Goal: Task Accomplishment & Management: Complete application form

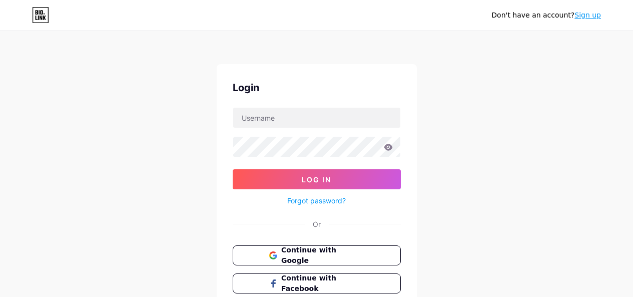
click at [334, 108] on input "text" at bounding box center [316, 118] width 167 height 20
click at [324, 153] on form "Log In Forgot password?" at bounding box center [317, 157] width 168 height 100
type input "[EMAIL_ADDRESS][DOMAIN_NAME]"
click at [387, 145] on icon at bounding box center [388, 147] width 9 height 7
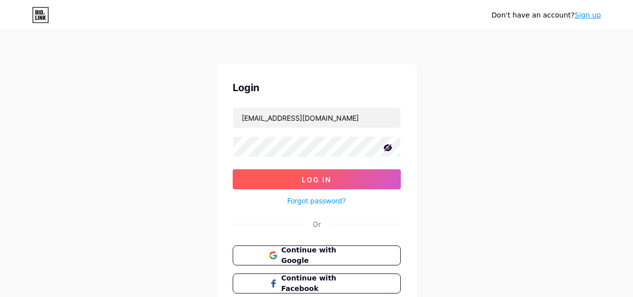
click at [334, 171] on button "Log In" at bounding box center [317, 179] width 168 height 20
click at [269, 176] on button "Log In" at bounding box center [317, 179] width 168 height 20
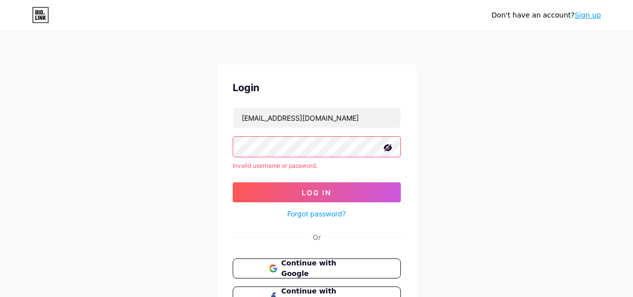
click at [294, 213] on link "Forgot password?" at bounding box center [316, 213] width 59 height 11
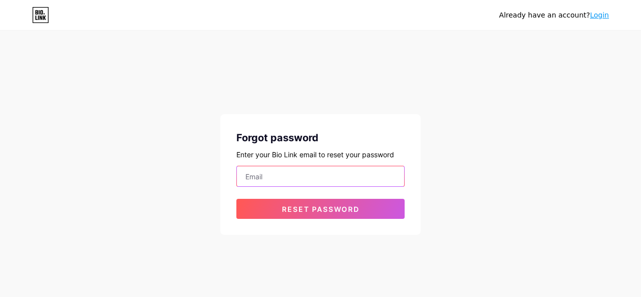
click at [262, 175] on input "email" at bounding box center [320, 176] width 167 height 20
click at [179, 127] on div "Already have an account? Login Forgot password Enter your Bio Link email to res…" at bounding box center [320, 133] width 641 height 267
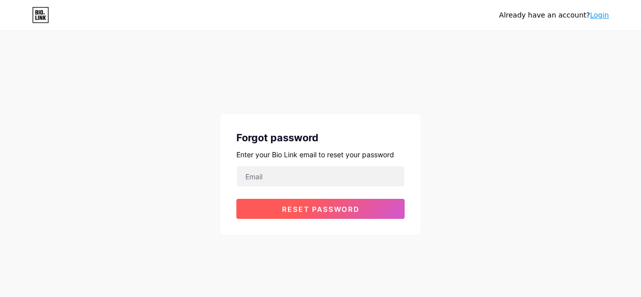
click at [275, 211] on button "Reset password" at bounding box center [320, 209] width 168 height 20
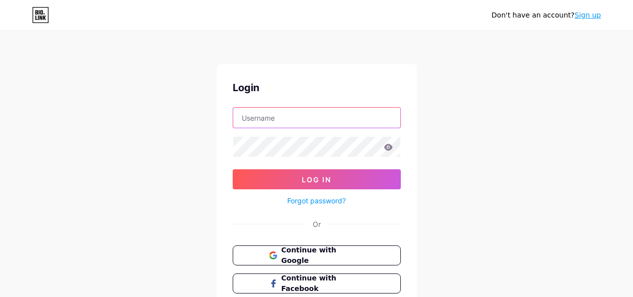
click at [299, 143] on form "Log In Forgot password?" at bounding box center [317, 157] width 168 height 100
type input "[EMAIL_ADDRESS][DOMAIN_NAME]"
drag, startPoint x: 315, startPoint y: 128, endPoint x: 313, endPoint y: 102, distance: 25.7
click at [313, 102] on div "Login ntka.17@gmail.com Log In Forgot password? Or Continue with Google Continu…" at bounding box center [317, 200] width 200 height 273
click at [311, 116] on input "[EMAIL_ADDRESS][DOMAIN_NAME]" at bounding box center [316, 118] width 167 height 20
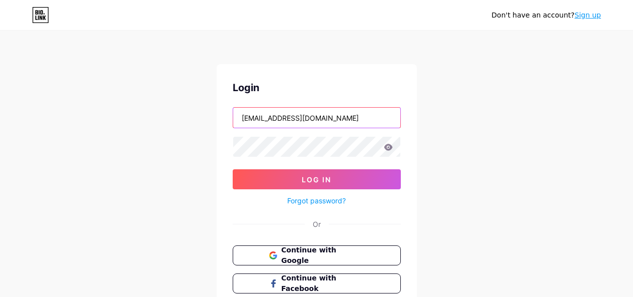
drag, startPoint x: 311, startPoint y: 116, endPoint x: 171, endPoint y: 139, distance: 141.6
click at [171, 139] on div "Don't have an account? Sign up Login ntka.17@gmail.com Log In Forgot password? …" at bounding box center [316, 184] width 633 height 369
type input "zenasigmasigma"
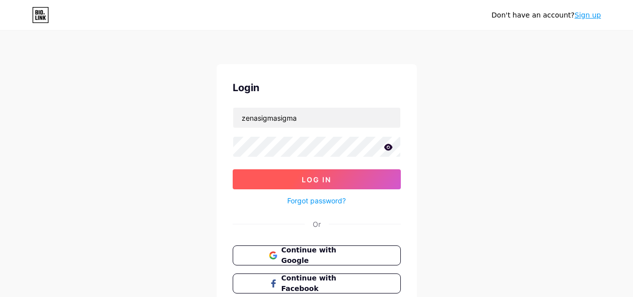
click at [264, 178] on button "Log In" at bounding box center [317, 179] width 168 height 20
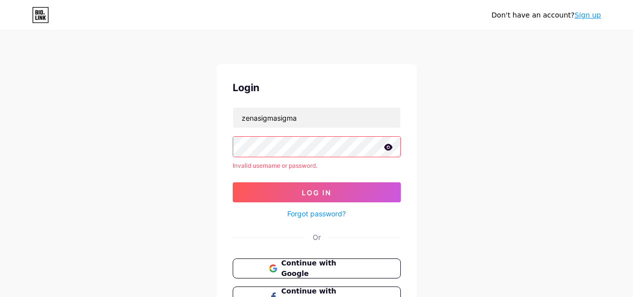
click at [389, 146] on icon at bounding box center [388, 147] width 9 height 7
click at [328, 212] on link "Forgot password?" at bounding box center [316, 213] width 59 height 11
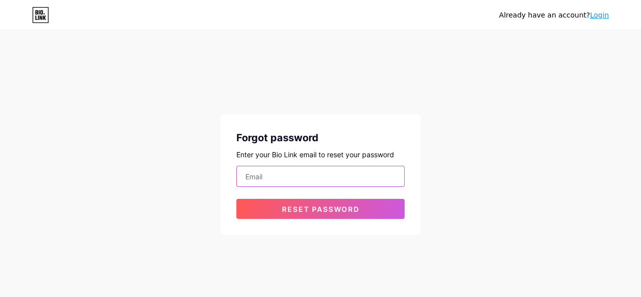
click at [320, 177] on input "email" at bounding box center [320, 176] width 167 height 20
type input "[EMAIL_ADDRESS][DOMAIN_NAME]"
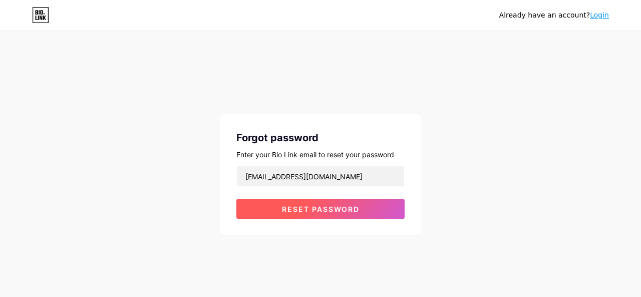
click at [317, 212] on span "Reset password" at bounding box center [321, 209] width 78 height 9
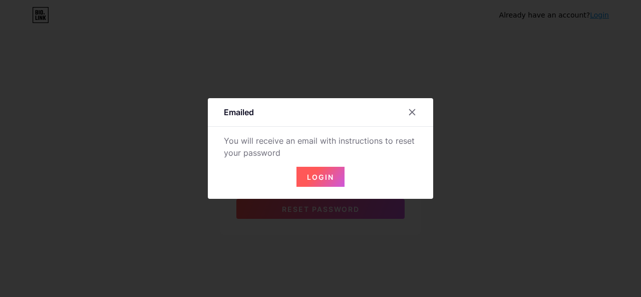
click at [327, 168] on button "Login" at bounding box center [320, 177] width 48 height 20
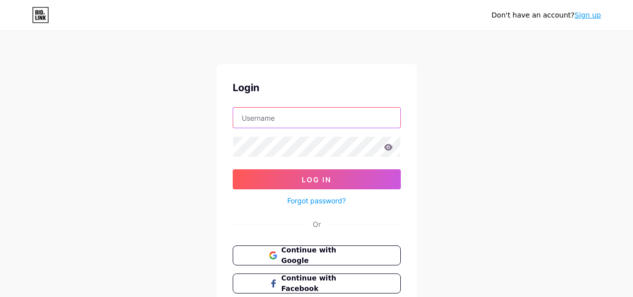
click at [300, 115] on input "text" at bounding box center [316, 118] width 167 height 20
type input "[EMAIL_ADDRESS][DOMAIN_NAME]"
click at [287, 257] on span "Continue with Google" at bounding box center [323, 256] width 84 height 22
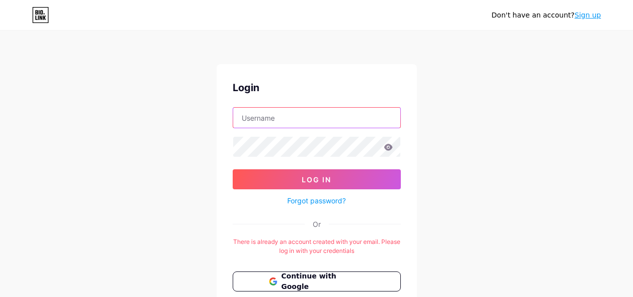
click at [278, 124] on input "text" at bounding box center [316, 118] width 167 height 20
click at [318, 111] on input "[EMAIL_ADDRESS][DOMAIN_NAME]" at bounding box center [316, 118] width 167 height 20
click at [318, 111] on input "ntka.17@g" at bounding box center [316, 118] width 167 height 20
type input "n"
type input "zenasigmasigma"
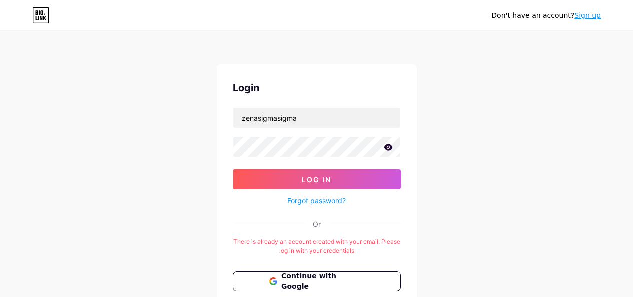
click at [388, 148] on icon at bounding box center [388, 147] width 9 height 7
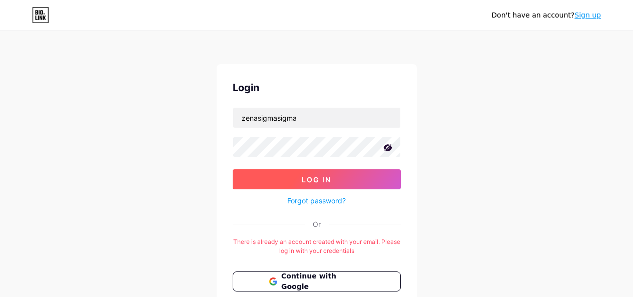
click at [326, 179] on span "Log In" at bounding box center [317, 179] width 30 height 9
click at [271, 176] on button "Log In" at bounding box center [317, 179] width 168 height 20
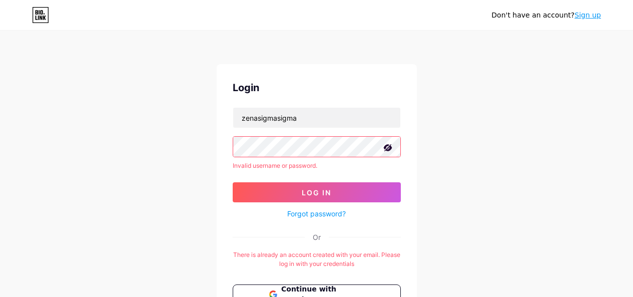
click at [304, 213] on link "Forgot password?" at bounding box center [316, 213] width 59 height 11
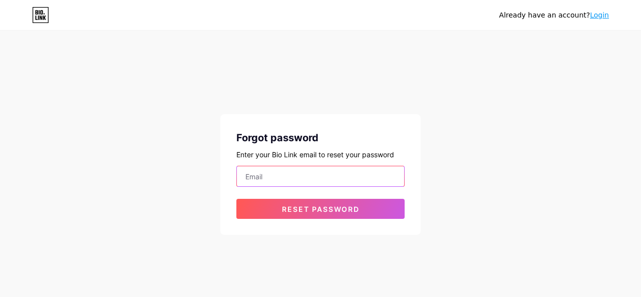
click at [303, 176] on input "email" at bounding box center [320, 176] width 167 height 20
type input "[EMAIL_ADDRESS][DOMAIN_NAME]"
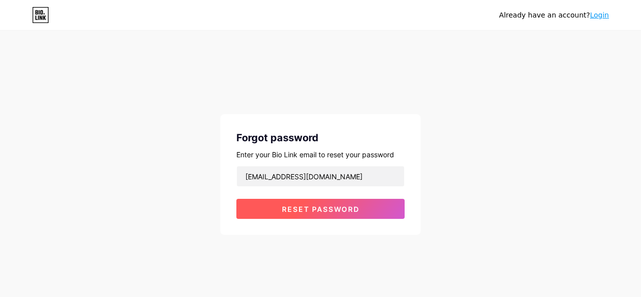
click at [301, 204] on button "Reset password" at bounding box center [320, 209] width 168 height 20
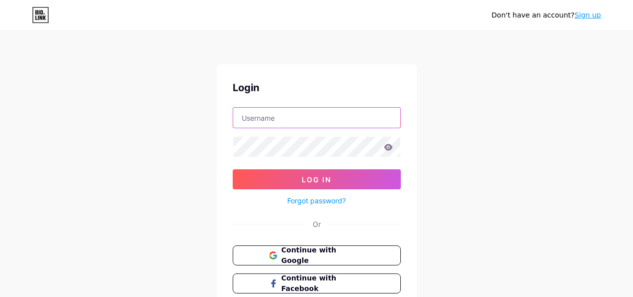
click at [288, 121] on input "text" at bounding box center [316, 118] width 167 height 20
type input "[EMAIL_ADDRESS][DOMAIN_NAME]"
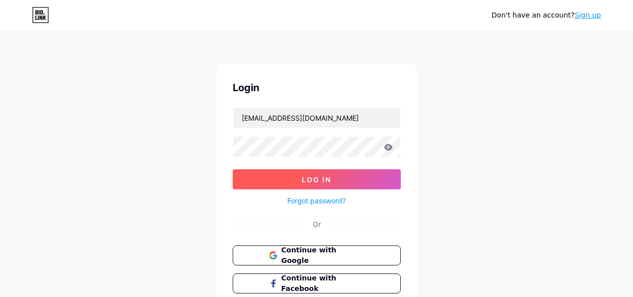
click at [296, 175] on button "Log In" at bounding box center [317, 179] width 168 height 20
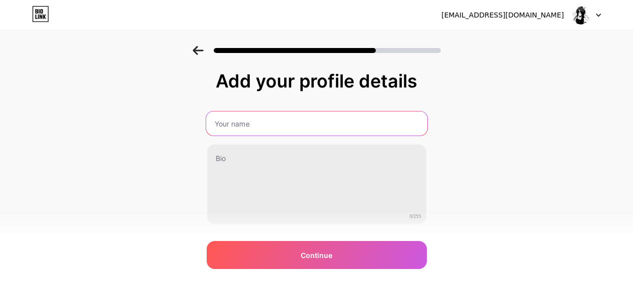
click at [277, 128] on input "text" at bounding box center [316, 124] width 221 height 24
type input "Zenaaarrrr XD"
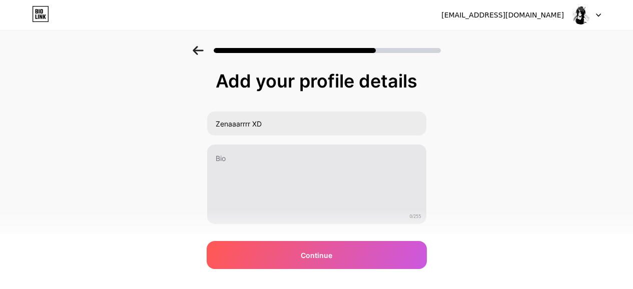
drag, startPoint x: 270, startPoint y: 139, endPoint x: 261, endPoint y: 146, distance: 11.0
click at [261, 146] on div "Zenaaarrrr XD 0/255" at bounding box center [317, 168] width 220 height 114
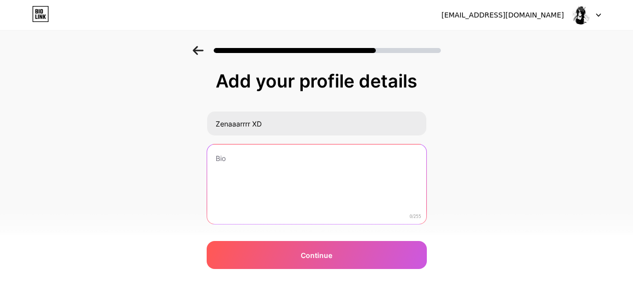
click at [261, 146] on textarea at bounding box center [316, 185] width 219 height 81
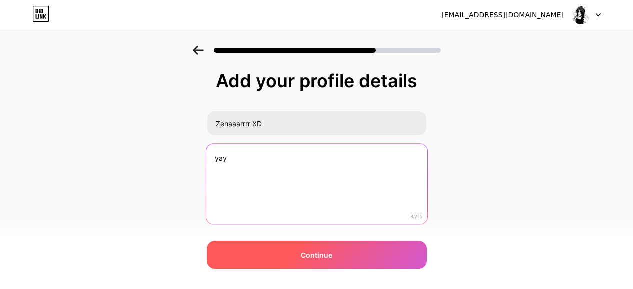
type textarea "yay"
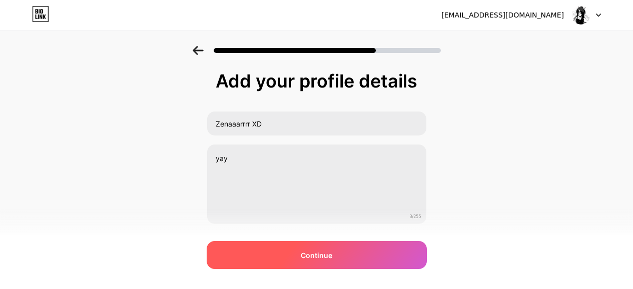
click at [268, 247] on div "Continue" at bounding box center [317, 255] width 220 height 28
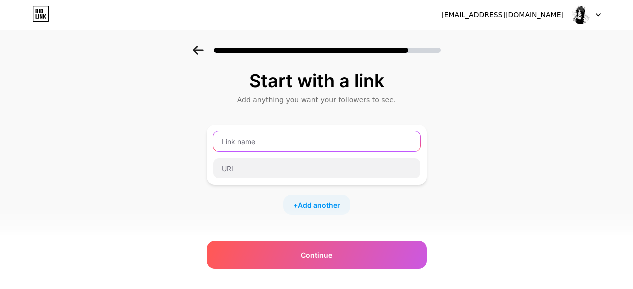
click at [309, 150] on input "text" at bounding box center [316, 142] width 207 height 20
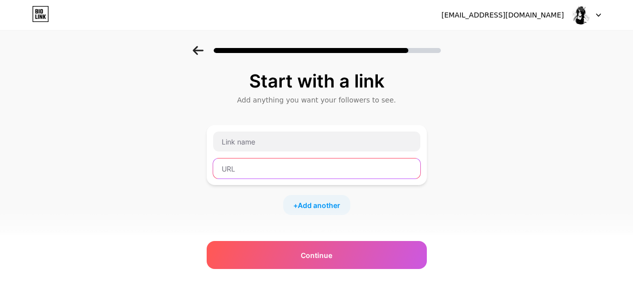
click at [275, 159] on input "text" at bounding box center [316, 169] width 207 height 20
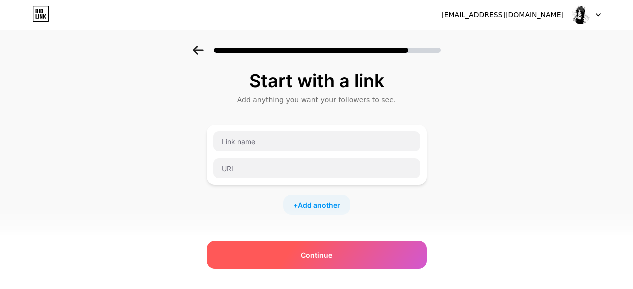
click at [276, 269] on div "Continue" at bounding box center [317, 255] width 220 height 28
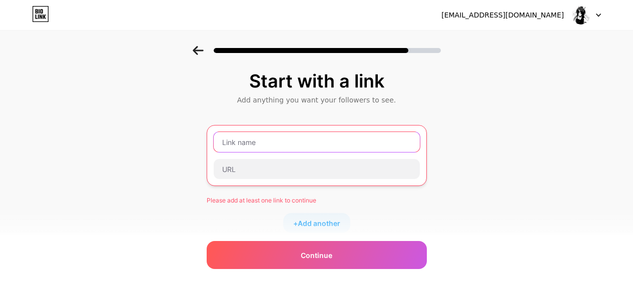
click at [356, 140] on input "text" at bounding box center [317, 142] width 206 height 20
